Goal: Task Accomplishment & Management: Manage account settings

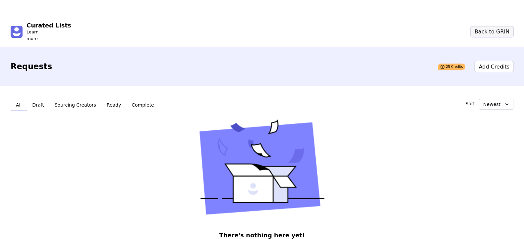
click at [511, 27] on button "Back to GRIN" at bounding box center [492, 32] width 43 height 11
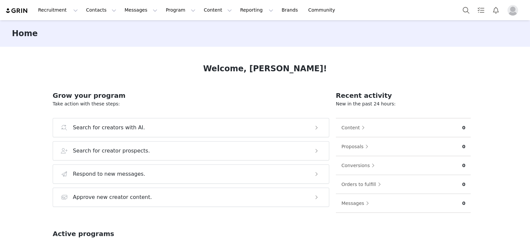
click at [512, 13] on img "Profile" at bounding box center [513, 10] width 11 height 11
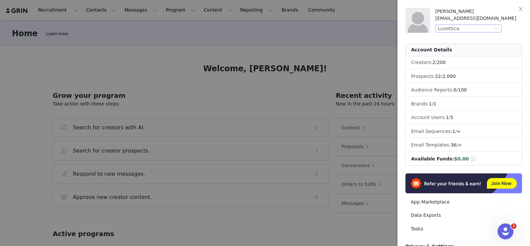
click at [499, 29] on icon "icon: down" at bounding box center [497, 29] width 4 height 4
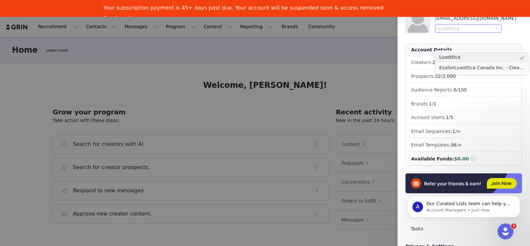
click at [483, 68] on li "EssilorLuxottica Canada Inc. - Clearly Division" at bounding box center [482, 67] width 93 height 11
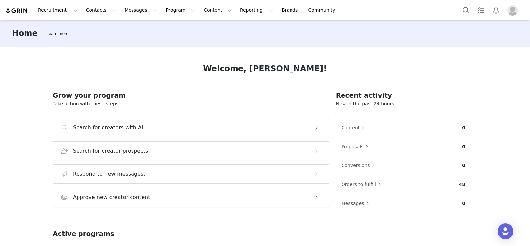
click at [512, 9] on img "Profile" at bounding box center [513, 10] width 11 height 11
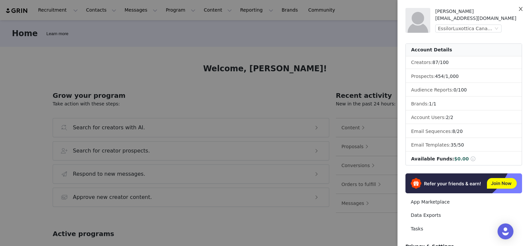
click at [520, 10] on icon "icon: close" at bounding box center [521, 8] width 5 height 5
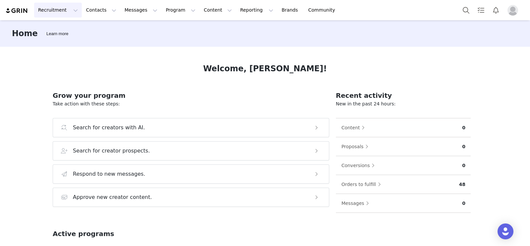
click at [55, 12] on button "Recruitment Recruitment" at bounding box center [58, 10] width 48 height 15
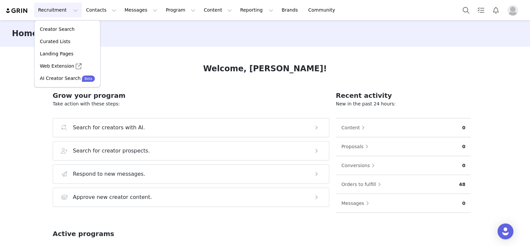
click at [511, 11] on img "Profile" at bounding box center [513, 10] width 11 height 11
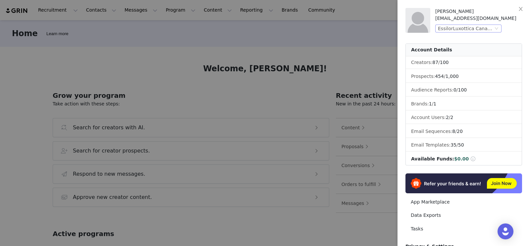
click at [496, 31] on div "EssilorLuxottica Canada Inc. - Clearly Division" at bounding box center [469, 29] width 66 height 8
click at [485, 37] on li "Luxottica" at bounding box center [482, 40] width 93 height 11
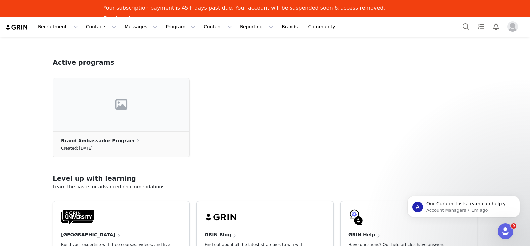
scroll to position [207, 0]
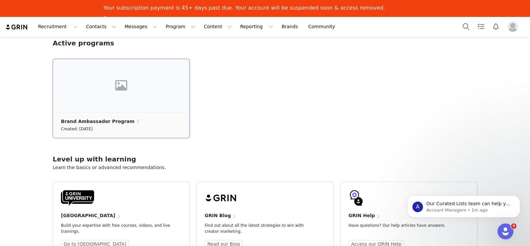
click at [141, 99] on div at bounding box center [121, 85] width 137 height 53
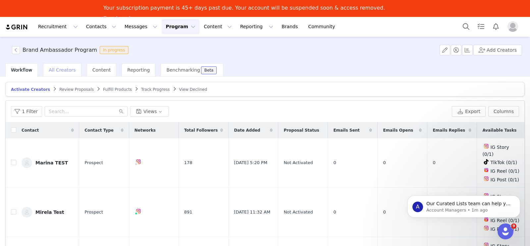
click at [65, 72] on span "All Creators" at bounding box center [62, 69] width 27 height 5
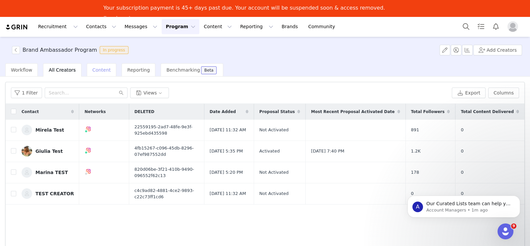
click at [95, 72] on span "Content" at bounding box center [102, 69] width 19 height 5
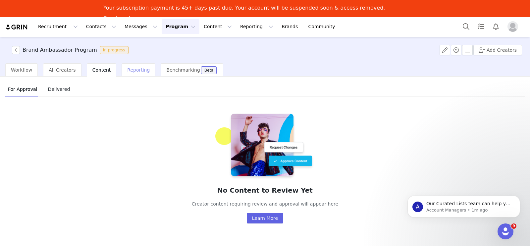
click at [127, 71] on span "Reporting" at bounding box center [138, 69] width 23 height 5
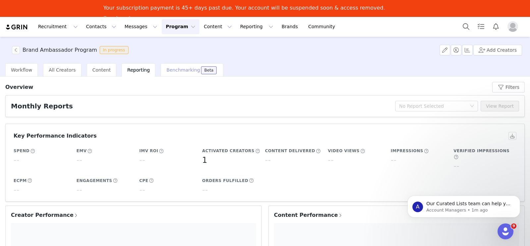
click at [166, 71] on span "Benchmarking" at bounding box center [182, 69] width 33 height 5
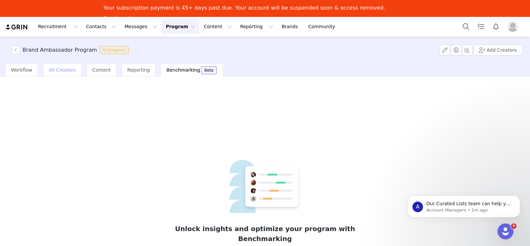
click at [56, 74] on div "All Creators" at bounding box center [62, 69] width 38 height 13
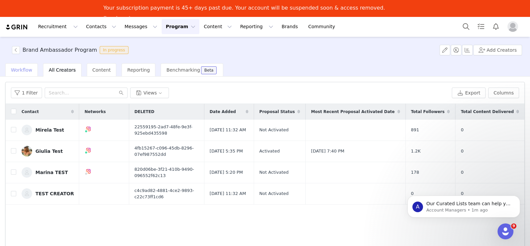
click at [20, 71] on span "Workflow" at bounding box center [21, 69] width 21 height 5
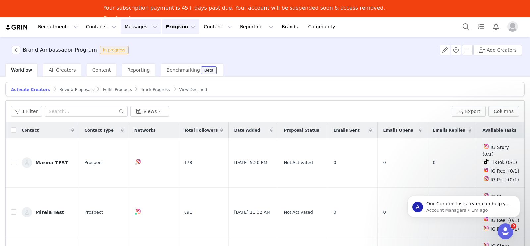
click at [136, 25] on button "Messages Messages" at bounding box center [141, 26] width 41 height 15
click at [127, 61] on div "Inbox" at bounding box center [136, 57] width 44 height 7
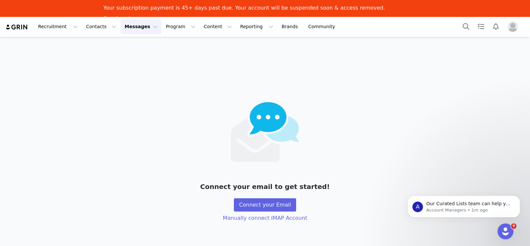
click at [126, 24] on button "Messages Messages" at bounding box center [141, 26] width 41 height 15
click at [132, 69] on p "Templates" at bounding box center [127, 70] width 24 height 7
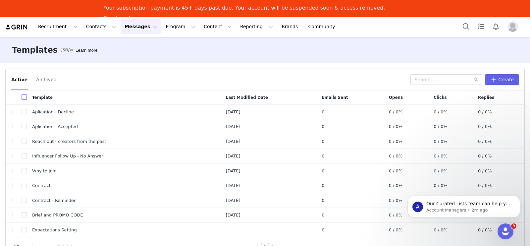
click at [24, 98] on input "checkbox" at bounding box center [24, 96] width 5 height 5
checkbox input "true"
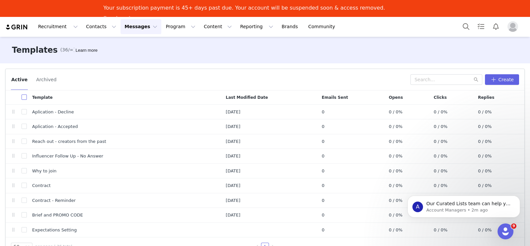
checkbox input "true"
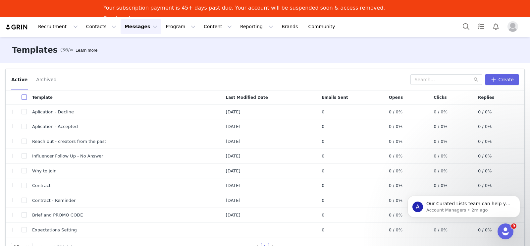
checkbox input "true"
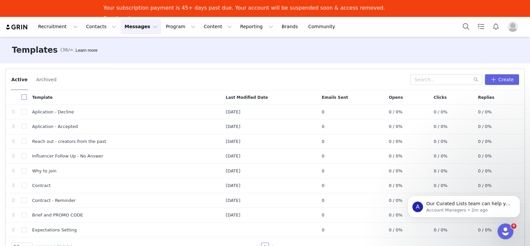
checkbox input "true"
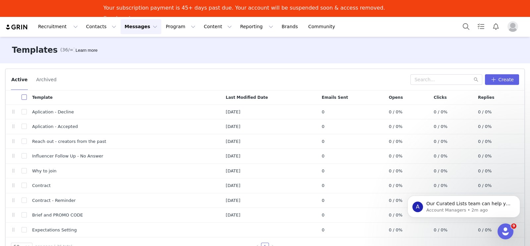
checkbox input "true"
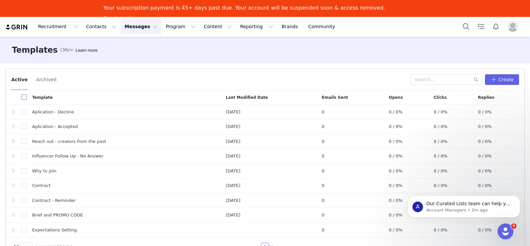
checkbox input "true"
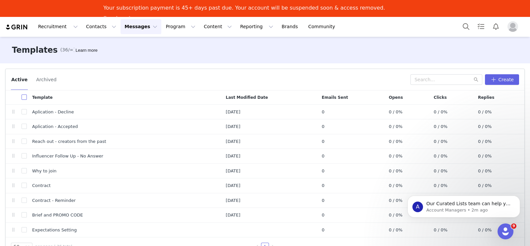
checkbox input "true"
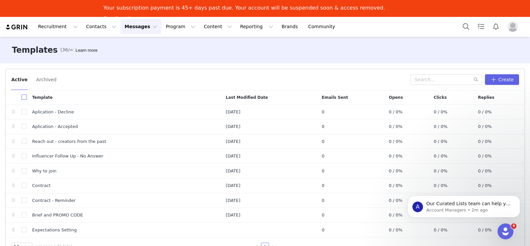
checkbox input "true"
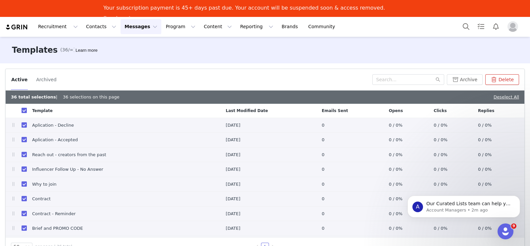
click at [25, 112] on input "checkbox" at bounding box center [24, 110] width 5 height 5
checkbox input "false"
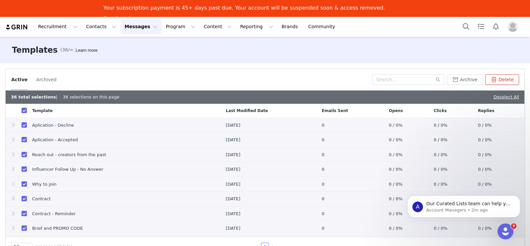
checkbox input "false"
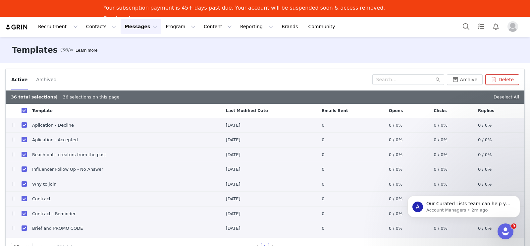
checkbox input "false"
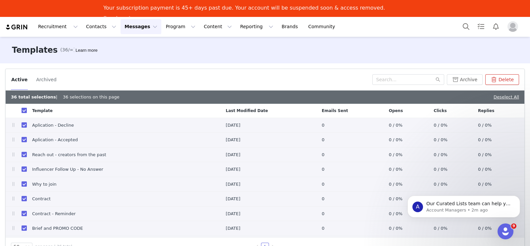
checkbox input "false"
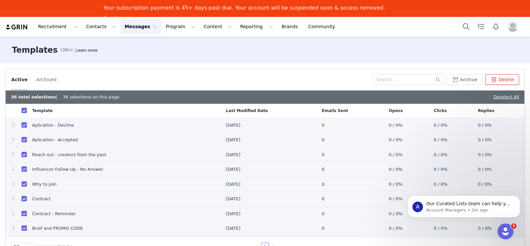
checkbox input "false"
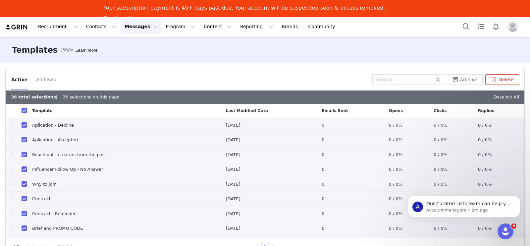
checkbox input "false"
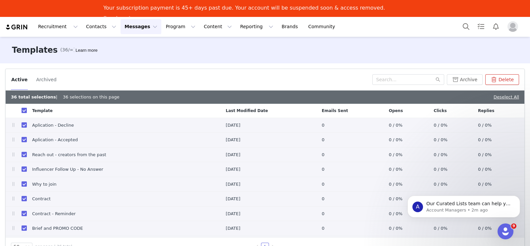
checkbox input "false"
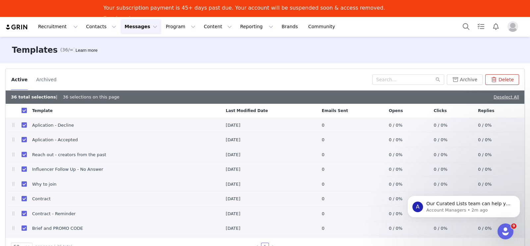
checkbox input "false"
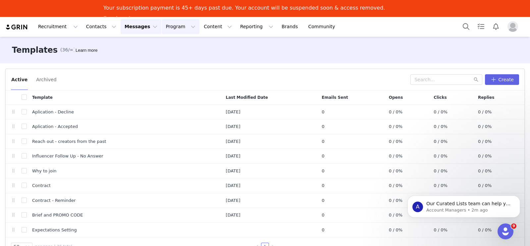
click at [166, 27] on button "Program Program" at bounding box center [181, 26] width 38 height 15
click at [169, 45] on p "Activations" at bounding box center [164, 45] width 26 height 7
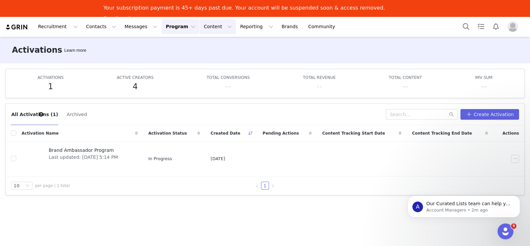
click at [200, 27] on button "Content Content" at bounding box center [218, 26] width 36 height 15
click at [167, 28] on button "Program Program" at bounding box center [181, 26] width 38 height 15
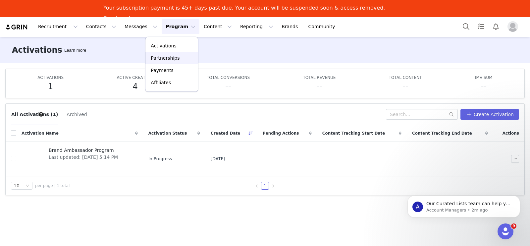
click at [172, 59] on p "Partnerships" at bounding box center [165, 57] width 29 height 7
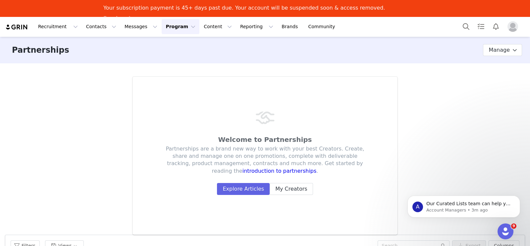
click at [163, 29] on button "Program Program" at bounding box center [181, 26] width 38 height 15
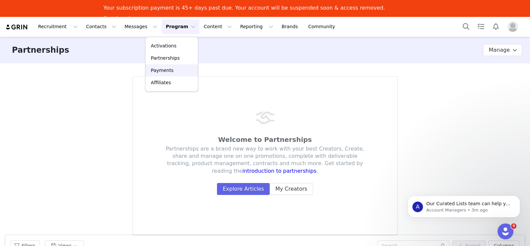
click at [166, 66] on link "Payments" at bounding box center [172, 70] width 52 height 12
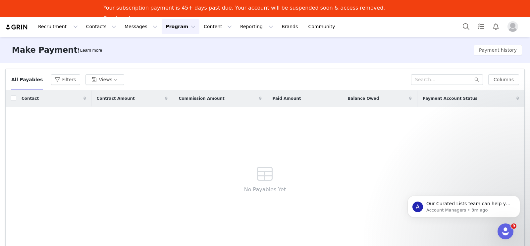
click at [169, 25] on button "Program Program" at bounding box center [181, 26] width 38 height 15
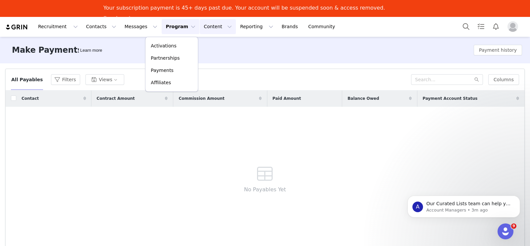
click at [200, 27] on button "Content Content" at bounding box center [218, 26] width 36 height 15
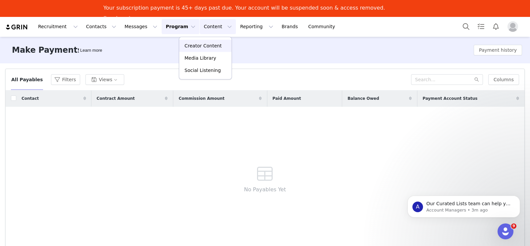
click at [199, 45] on p "Creator Content" at bounding box center [203, 45] width 37 height 7
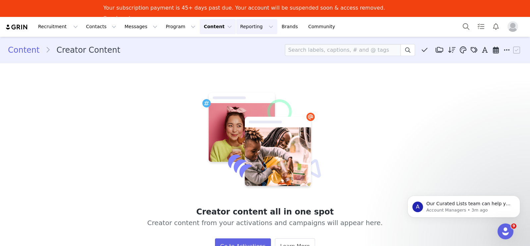
click at [236, 28] on button "Reporting Reporting" at bounding box center [256, 26] width 41 height 15
click at [240, 46] on div "Dashboard" at bounding box center [238, 45] width 44 height 7
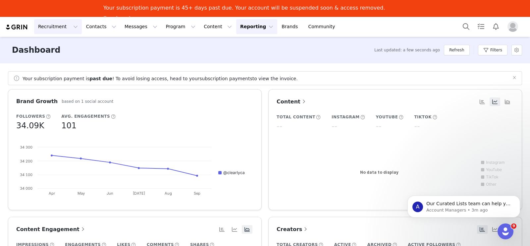
click at [58, 28] on button "Recruitment Recruitment" at bounding box center [58, 26] width 48 height 15
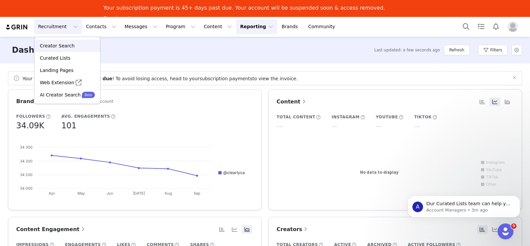
click at [64, 46] on p "Creator Search" at bounding box center [57, 45] width 35 height 7
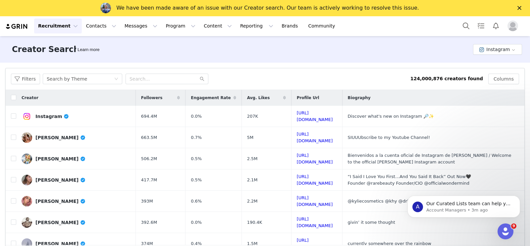
click at [62, 28] on button "Recruitment Recruitment" at bounding box center [58, 26] width 48 height 15
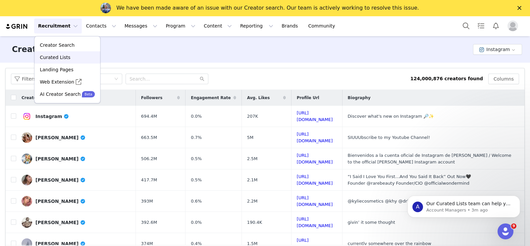
click at [62, 55] on p "Curated Lists" at bounding box center [55, 57] width 31 height 7
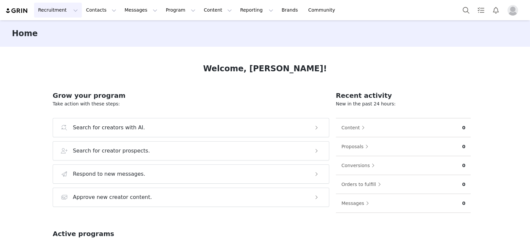
click at [66, 12] on button "Recruitment Recruitment" at bounding box center [58, 10] width 48 height 15
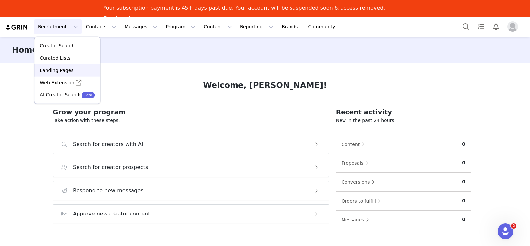
click at [73, 67] on div "Landing Pages" at bounding box center [67, 70] width 58 height 7
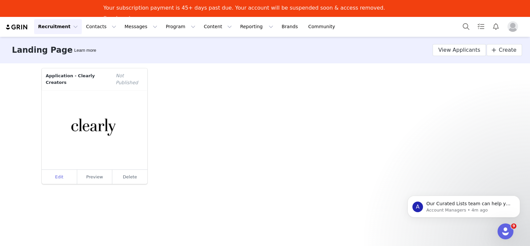
click at [60, 170] on link "Edit" at bounding box center [59, 177] width 35 height 15
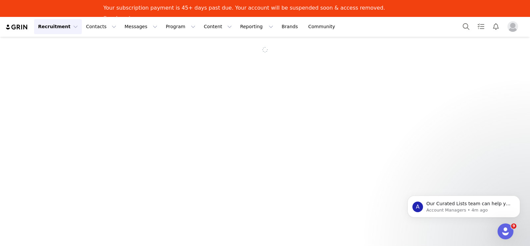
select select "642923d2-4571-4b75-9e4a-aa46c1f3e896"
select select "109b4706-773a-409a-ae65-467c0fa48032"
type input "Application - Clearly Creators"
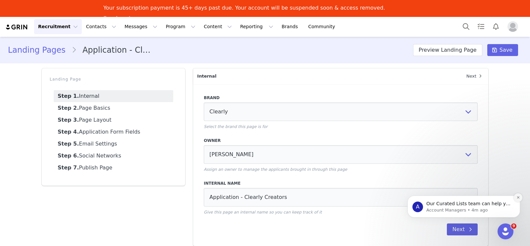
click at [518, 197] on icon "Dismiss notification" at bounding box center [519, 198] width 4 height 4
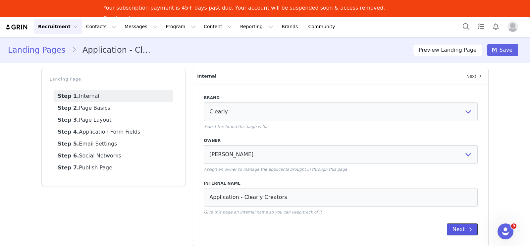
click at [460, 230] on button "Next" at bounding box center [462, 229] width 31 height 12
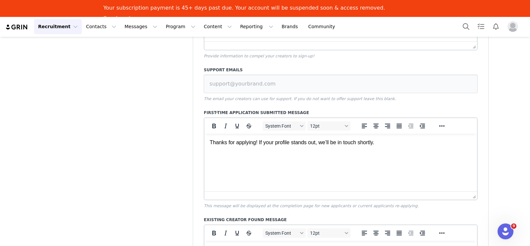
scroll to position [195, 0]
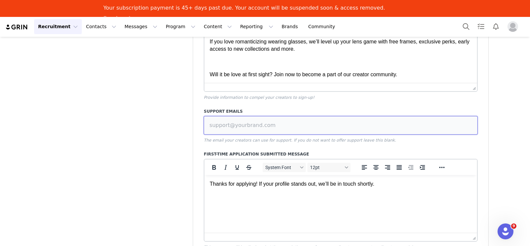
click at [282, 127] on input at bounding box center [341, 125] width 274 height 19
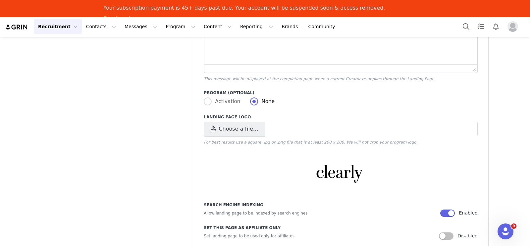
scroll to position [485, 0]
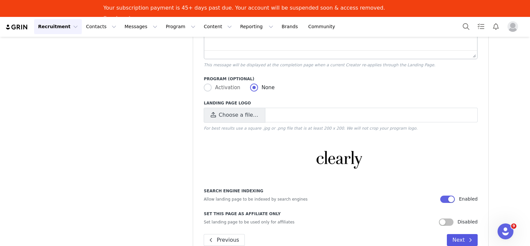
type input "[EMAIL_ADDRESS][DOMAIN_NAME]"
click at [469, 239] on span at bounding box center [471, 240] width 8 height 8
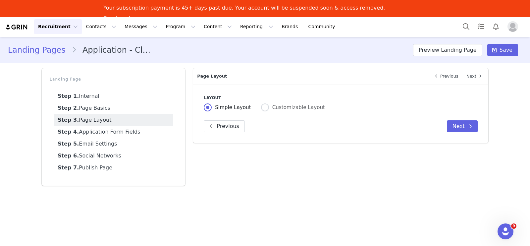
scroll to position [0, 0]
click at [465, 128] on button "Next" at bounding box center [462, 126] width 31 height 12
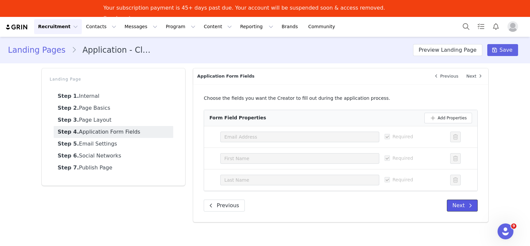
click at [465, 205] on button "Next" at bounding box center [462, 206] width 31 height 12
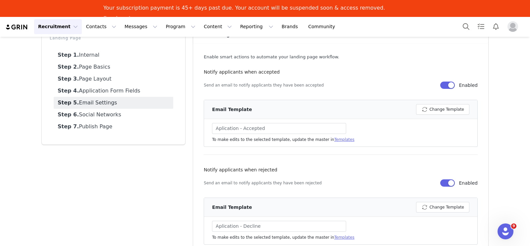
scroll to position [68, 0]
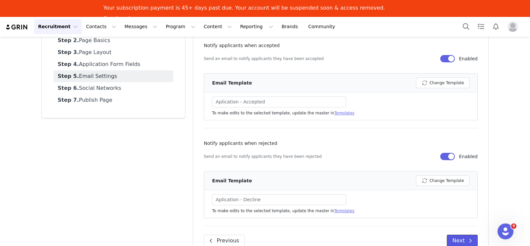
click at [467, 239] on span at bounding box center [471, 241] width 8 height 8
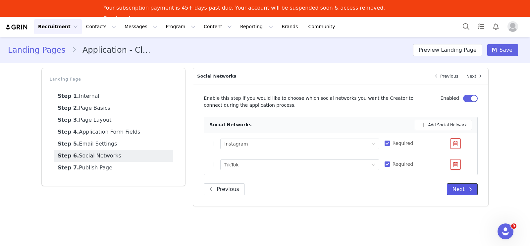
click at [458, 192] on button "Next" at bounding box center [462, 189] width 31 height 12
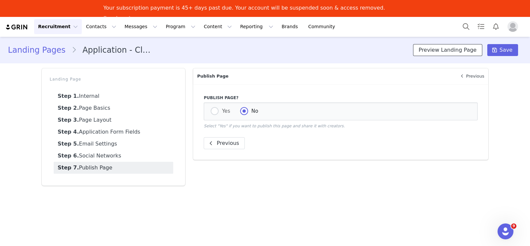
click at [449, 53] on button "Preview Landing Page" at bounding box center [447, 50] width 69 height 12
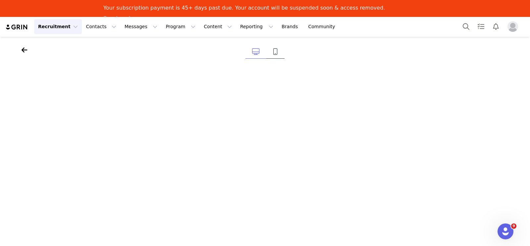
click at [279, 52] on link at bounding box center [276, 52] width 18 height 14
click at [64, 25] on button "Recruitment Recruitment" at bounding box center [58, 26] width 48 height 15
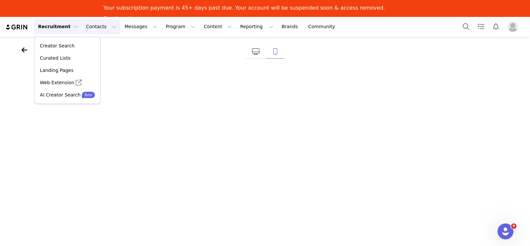
click at [90, 28] on button "Contacts Contacts" at bounding box center [101, 26] width 38 height 15
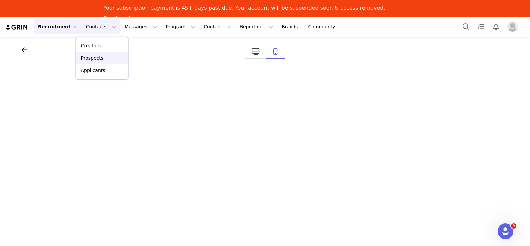
click at [99, 58] on p "Prospects" at bounding box center [92, 57] width 22 height 7
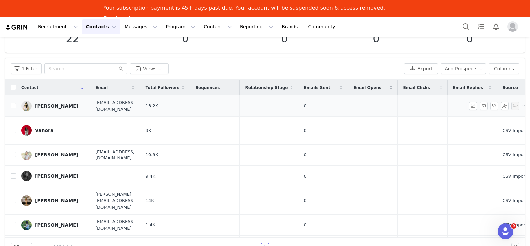
click at [32, 103] on link "[PERSON_NAME]" at bounding box center [53, 106] width 64 height 11
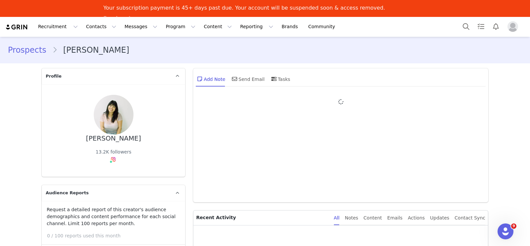
type input "+1 ([GEOGRAPHIC_DATA])"
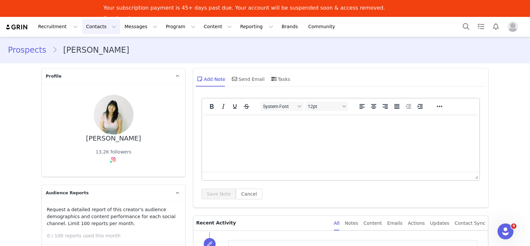
click at [90, 26] on button "Contacts Contacts" at bounding box center [101, 26] width 38 height 15
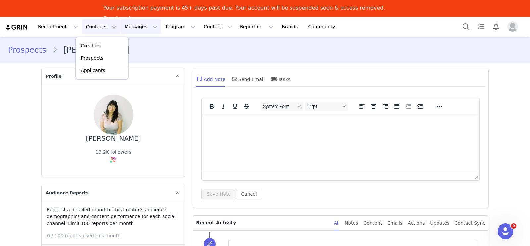
click at [129, 26] on button "Messages Messages" at bounding box center [141, 26] width 41 height 15
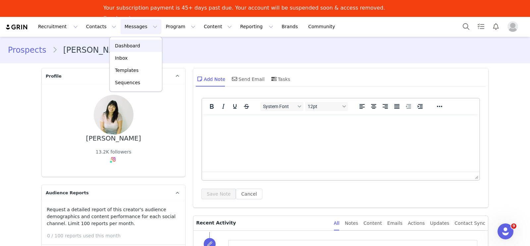
click at [138, 47] on div "Dashboard" at bounding box center [136, 45] width 44 height 7
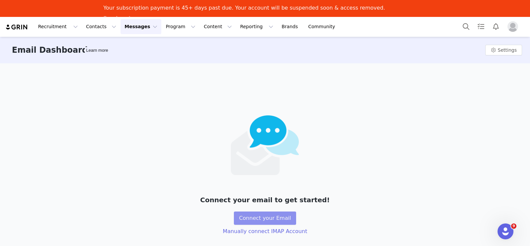
click at [280, 218] on button "Connect your Email" at bounding box center [265, 218] width 63 height 13
click at [139, 26] on button "Messages Messages" at bounding box center [141, 26] width 41 height 15
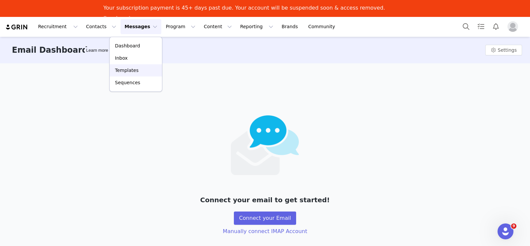
click at [135, 70] on p "Templates" at bounding box center [127, 70] width 24 height 7
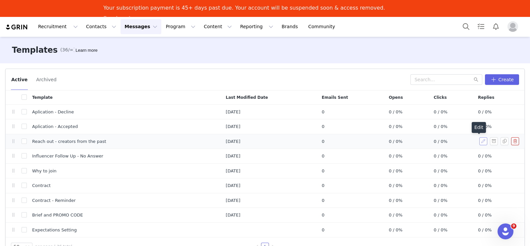
click at [480, 142] on button "button" at bounding box center [484, 141] width 8 height 8
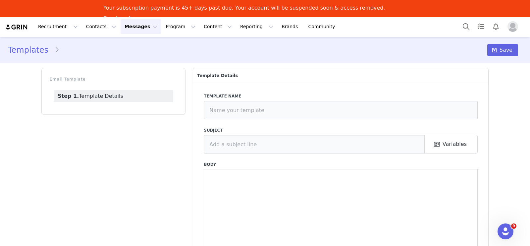
type input "Reach out - creators from the past"
type input "Interested in Collaborating with Clearly?"
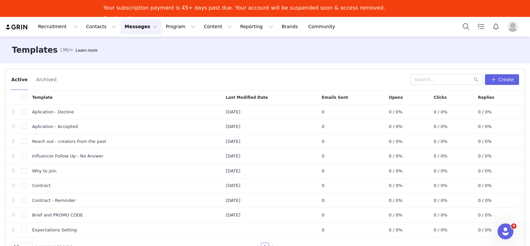
click at [138, 27] on button "Messages Messages" at bounding box center [141, 26] width 41 height 15
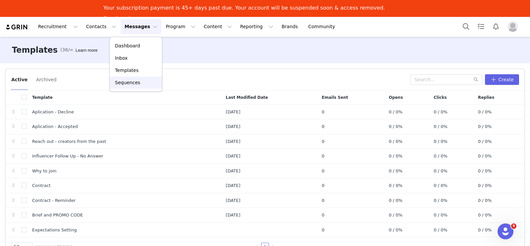
click at [134, 86] on link "Sequences" at bounding box center [136, 82] width 52 height 12
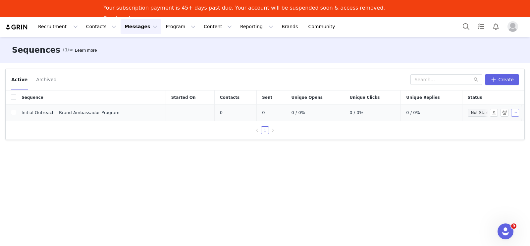
click at [516, 113] on button "button" at bounding box center [516, 113] width 8 height 8
click at [505, 122] on link "Edit" at bounding box center [503, 124] width 38 height 11
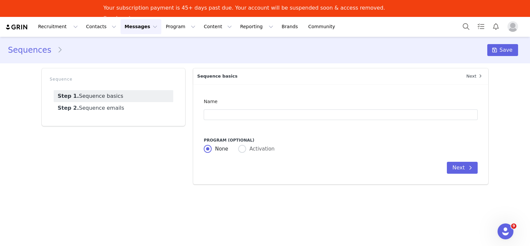
type input "Initial Outreach - Brand Ambassador Program"
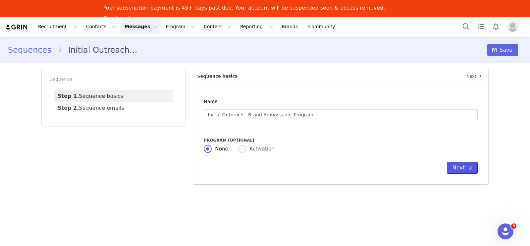
click at [471, 169] on icon at bounding box center [470, 167] width 3 height 5
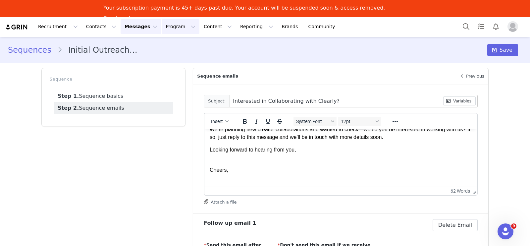
click at [162, 30] on button "Program Program" at bounding box center [181, 26] width 38 height 15
click at [167, 48] on p "Activations" at bounding box center [164, 45] width 26 height 7
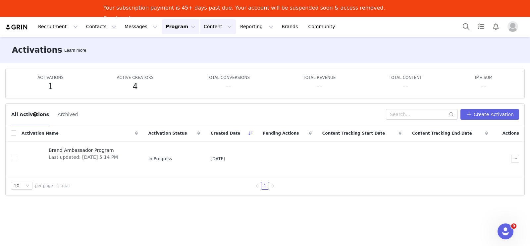
click at [206, 26] on button "Content Content" at bounding box center [218, 26] width 36 height 15
click at [204, 45] on p "Creator Content" at bounding box center [203, 45] width 37 height 7
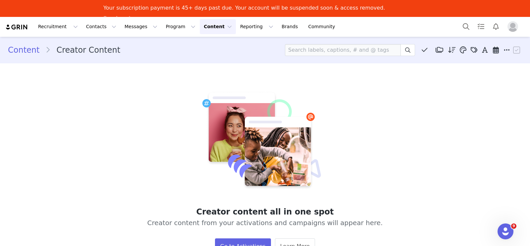
click at [201, 27] on button "Content Content" at bounding box center [218, 26] width 36 height 15
click at [212, 63] on link "Media Library" at bounding box center [205, 58] width 52 height 12
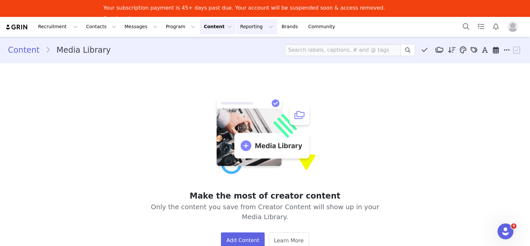
click at [236, 28] on button "Reporting Reporting" at bounding box center [256, 26] width 41 height 15
click at [278, 28] on link "Brands Brands" at bounding box center [291, 26] width 26 height 15
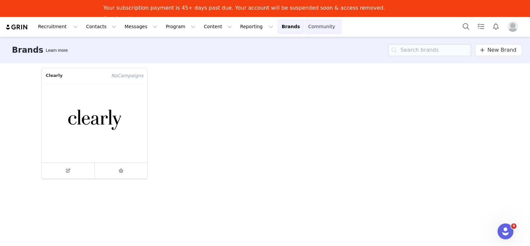
click at [305, 27] on link "Community Community" at bounding box center [324, 26] width 38 height 15
click at [141, 15] on link "Pay Invoices" at bounding box center [121, 18] width 37 height 7
